Goal: Transaction & Acquisition: Purchase product/service

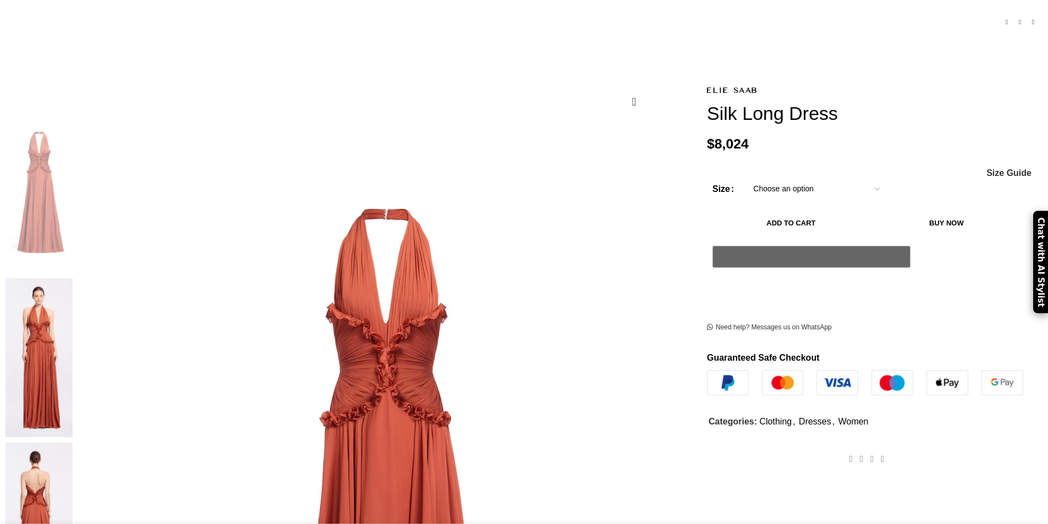
click at [73, 278] on img at bounding box center [39, 357] width 67 height 159
click at [73, 443] on img at bounding box center [39, 522] width 67 height 159
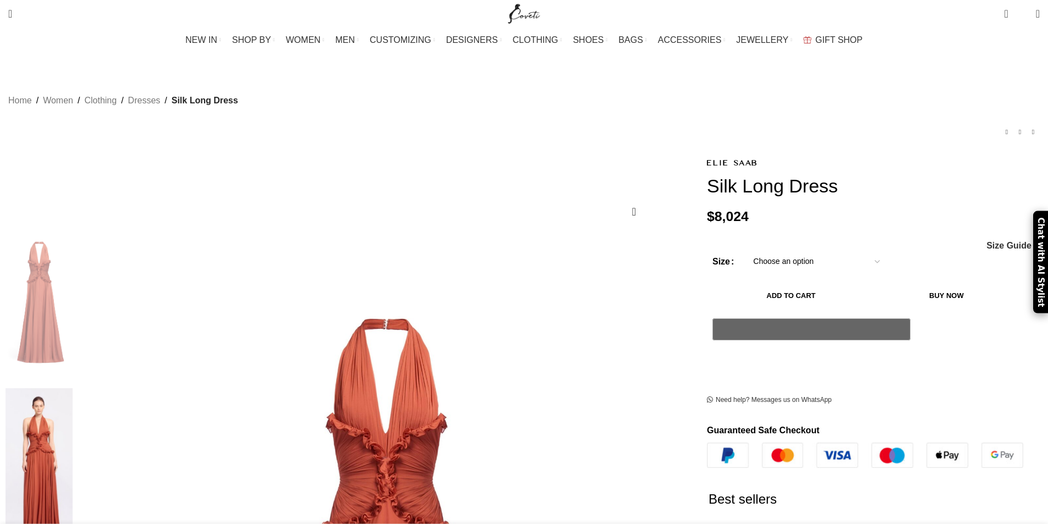
scroll to position [0, 579]
drag, startPoint x: 685, startPoint y: 197, endPoint x: 644, endPoint y: 196, distance: 41.8
copy bdi "$ 8,024"
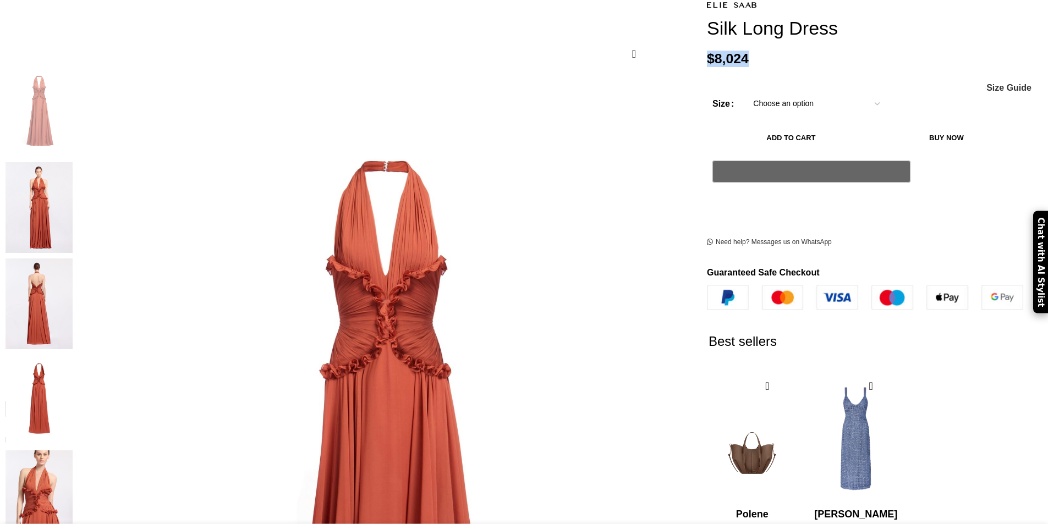
scroll to position [0, 0]
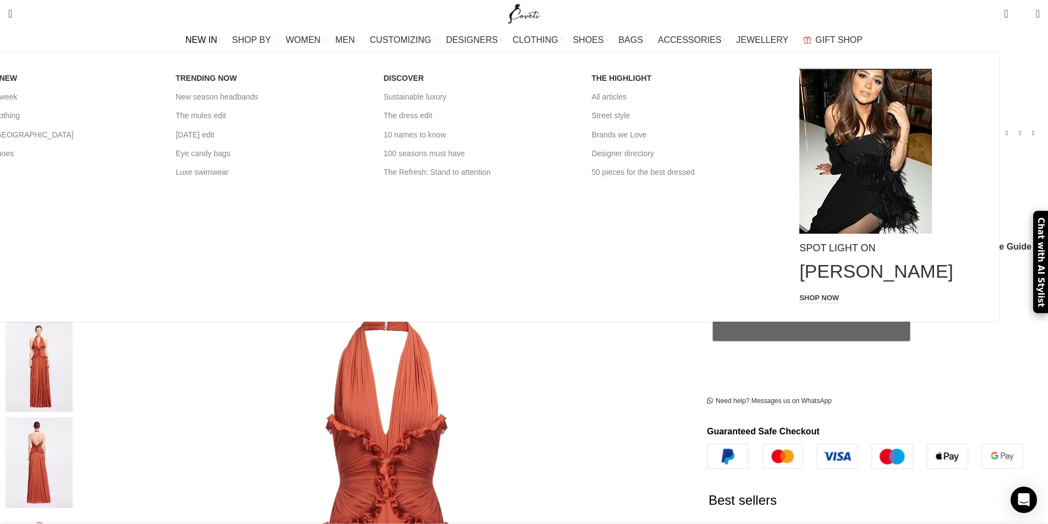
click at [217, 39] on span "NEW IN" at bounding box center [201, 40] width 32 height 10
